Goal: Transaction & Acquisition: Purchase product/service

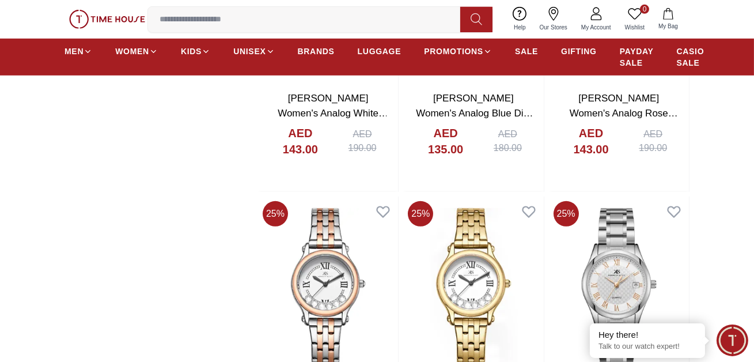
scroll to position [1242, 0]
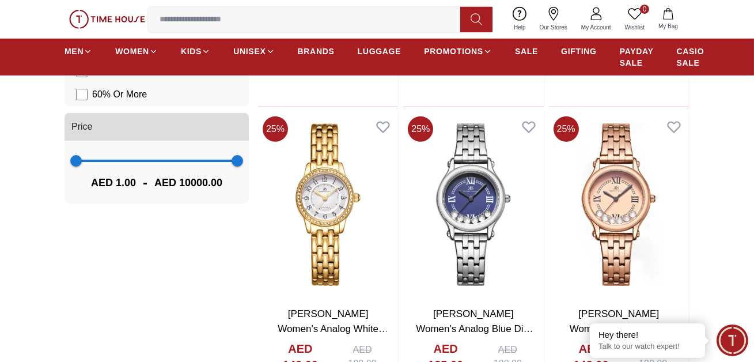
scroll to position [745, 0]
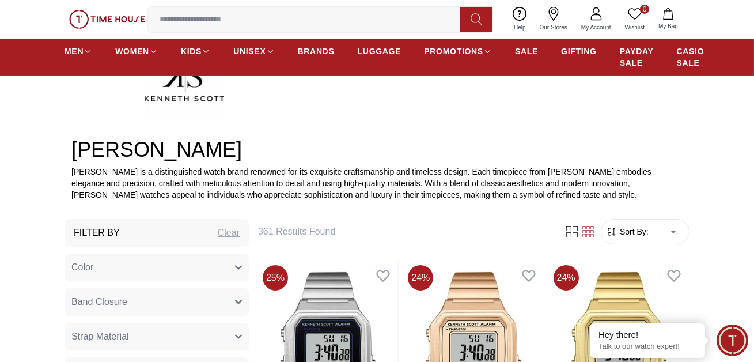
scroll to position [298, 0]
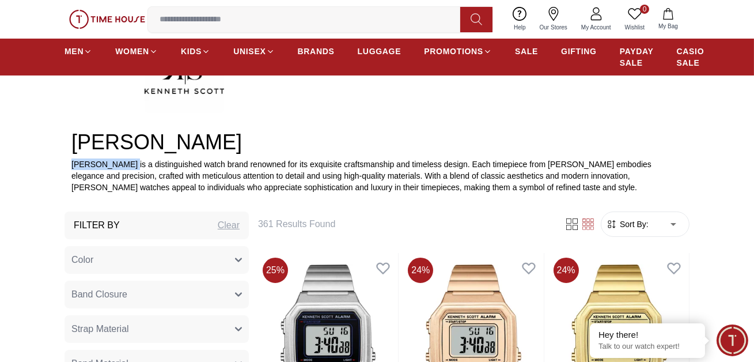
drag, startPoint x: 92, startPoint y: 194, endPoint x: 155, endPoint y: 193, distance: 63.4
click at [155, 193] on p "[PERSON_NAME] is a distinguished watch brand renowned for its exquisite craftsm…" at bounding box center [377, 175] width 612 height 35
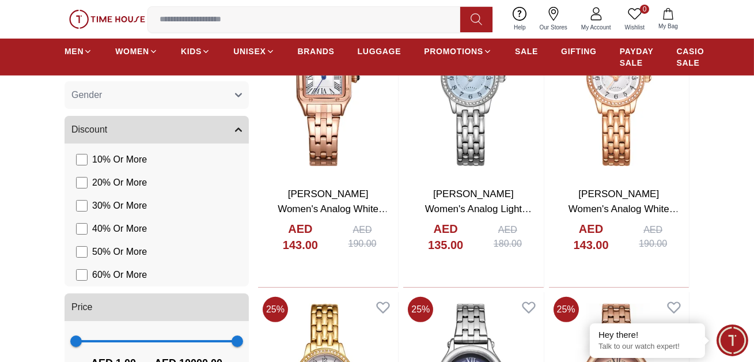
scroll to position [873, 0]
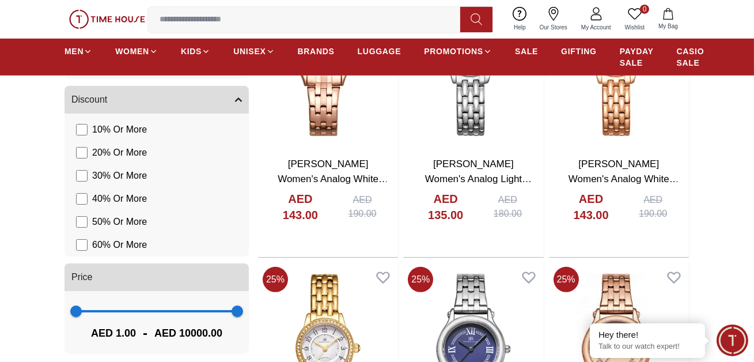
click at [242, 69] on icon "button" at bounding box center [238, 65] width 7 height 7
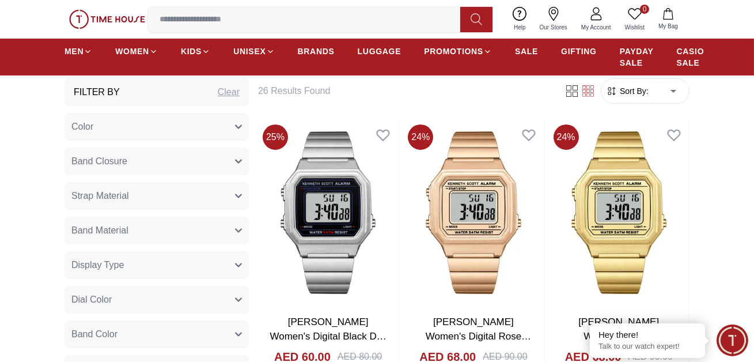
scroll to position [428, 0]
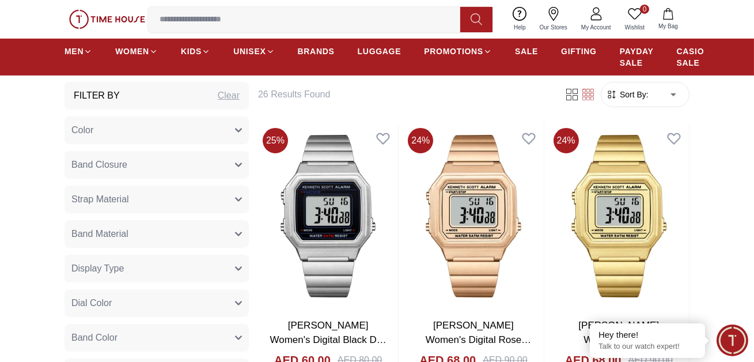
click at [242, 134] on icon "button" at bounding box center [238, 130] width 7 height 7
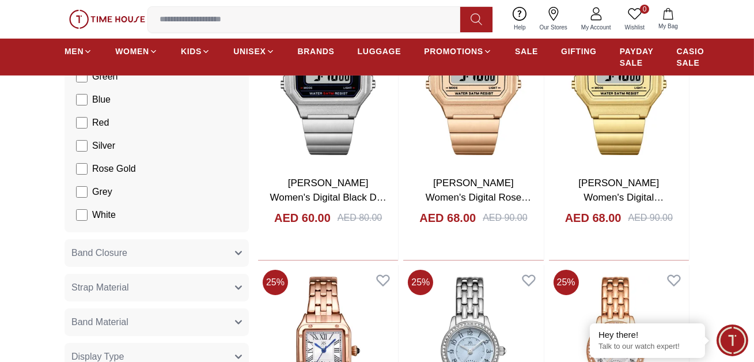
scroll to position [609, 0]
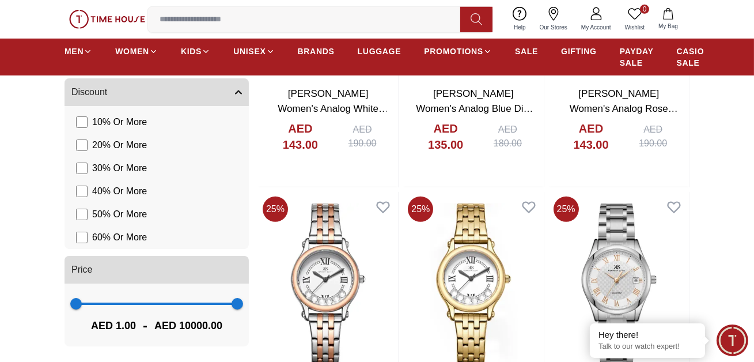
scroll to position [1304, 0]
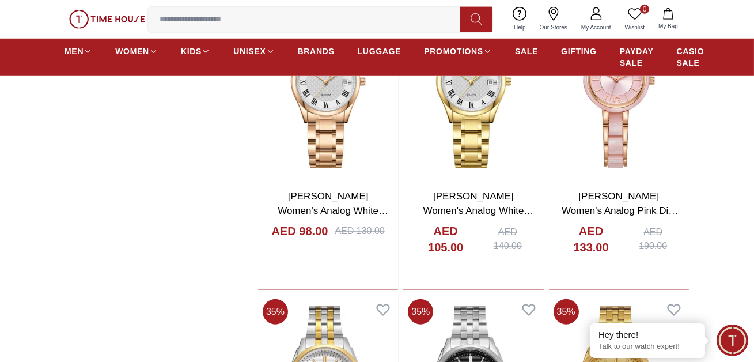
scroll to position [1772, 0]
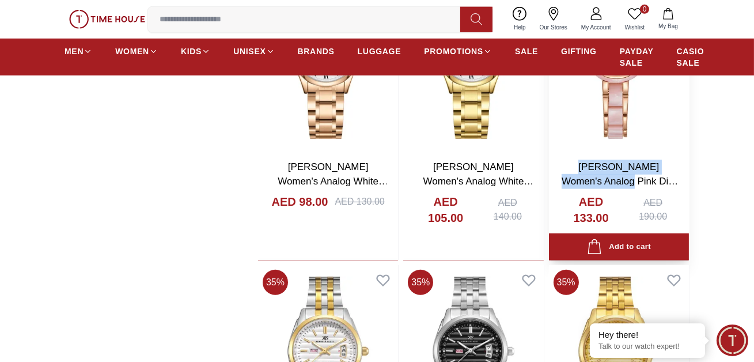
drag, startPoint x: 586, startPoint y: 160, endPoint x: 659, endPoint y: 186, distance: 77.7
click at [659, 186] on div "[PERSON_NAME] Women's Analog Pink Dial Watch - K24501-RCPP AED 133.00 AED 190.00" at bounding box center [619, 205] width 140 height 110
